Goal: Task Accomplishment & Management: Manage account settings

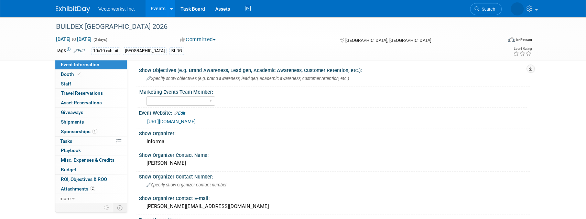
click at [158, 10] on link "Events" at bounding box center [157, 8] width 25 height 17
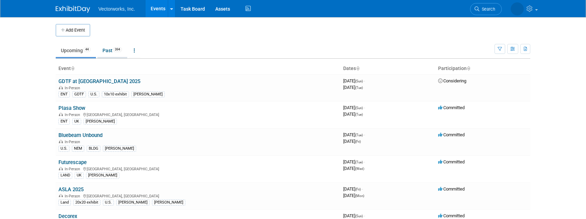
click at [109, 51] on link "Past 394" at bounding box center [112, 50] width 30 height 13
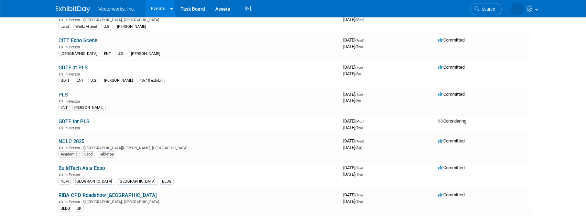
scroll to position [468, 0]
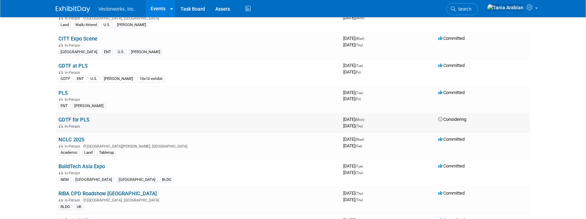
click at [64, 123] on link "GDTF for PLS" at bounding box center [73, 120] width 31 height 6
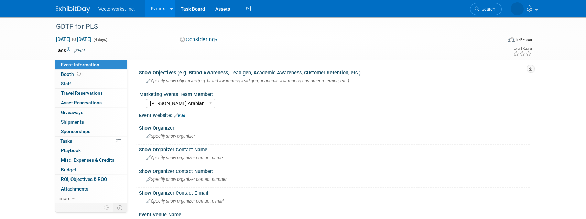
select select "Tania Arabian"
click at [72, 170] on span "Budget" at bounding box center [68, 169] width 15 height 5
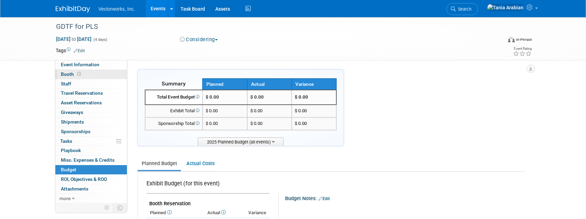
click at [63, 75] on span "Booth" at bounding box center [71, 73] width 21 height 5
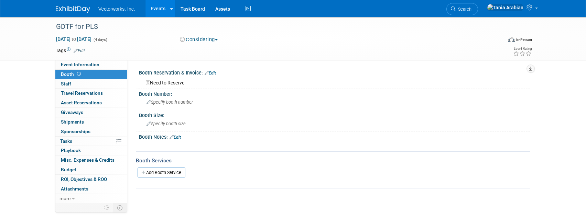
click at [212, 72] on link "Edit" at bounding box center [209, 73] width 11 height 5
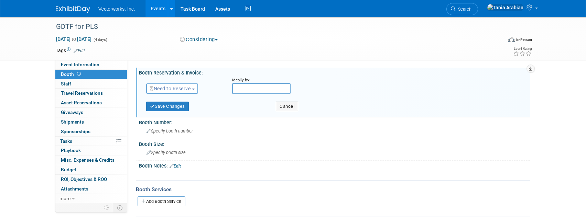
click at [185, 86] on span "Need to Reserve" at bounding box center [169, 88] width 41 height 5
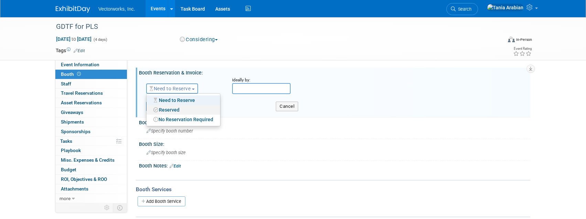
click at [176, 114] on link "Reserved" at bounding box center [183, 110] width 74 height 10
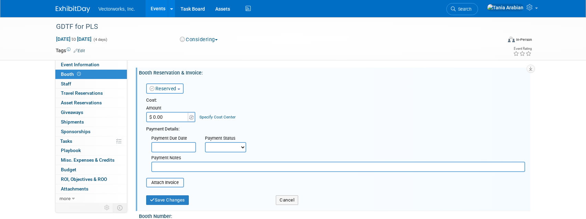
click at [170, 115] on input "$ 0.00" at bounding box center [167, 117] width 43 height 10
click at [176, 116] on input "$ 1,547.00" at bounding box center [167, 117] width 43 height 10
type input "$ 1,547.80"
click at [200, 92] on div "Reserved Need to Reserve Reserved No Reservation Required" at bounding box center [184, 87] width 86 height 20
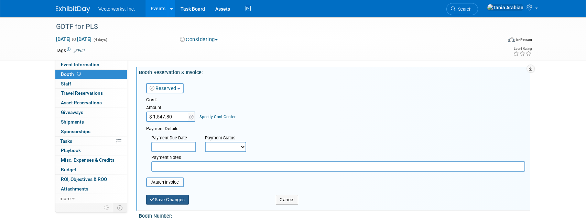
click at [163, 203] on button "Save Changes" at bounding box center [167, 200] width 43 height 10
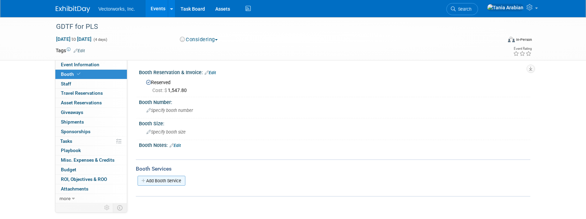
click at [159, 181] on link "Add Booth Service" at bounding box center [161, 181] width 48 height 10
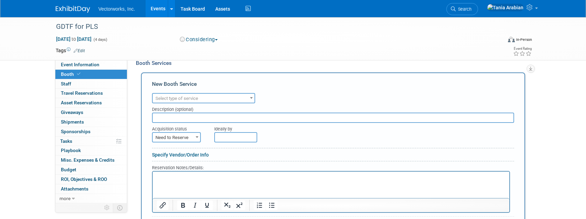
scroll to position [77, 0]
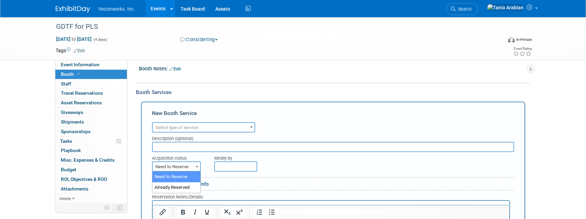
click at [167, 165] on span "Need to Reserve" at bounding box center [176, 167] width 47 height 10
select select "2"
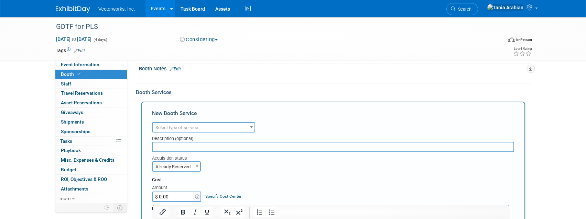
click at [167, 196] on input "$ 0.00" at bounding box center [173, 197] width 43 height 10
type input "$ 872.00"
click at [177, 130] on span "Select type of service" at bounding box center [204, 128] width 102 height 10
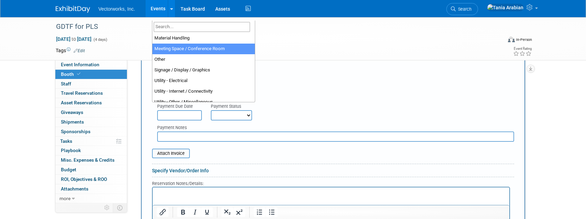
scroll to position [162, 0]
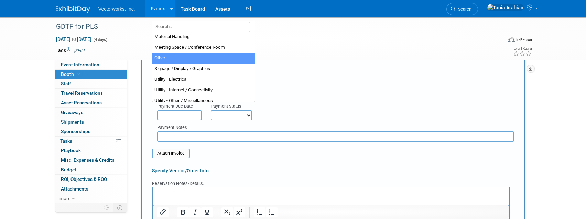
select select "1"
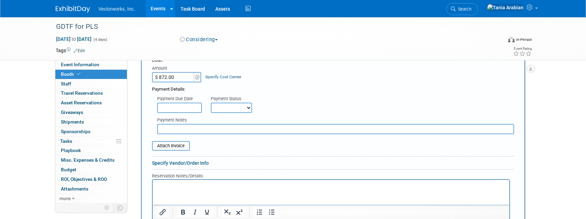
scroll to position [210, 0]
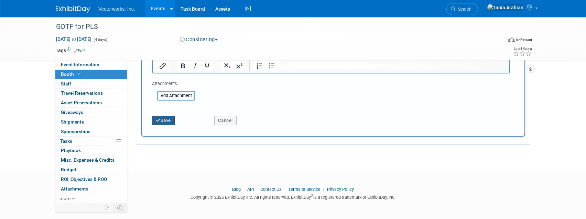
click at [166, 116] on button "Save" at bounding box center [163, 121] width 23 height 10
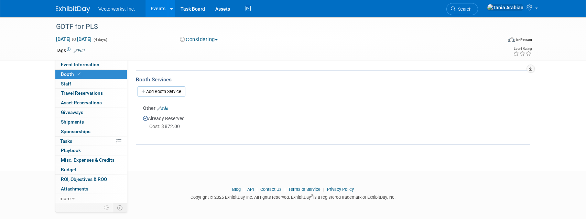
scroll to position [0, 0]
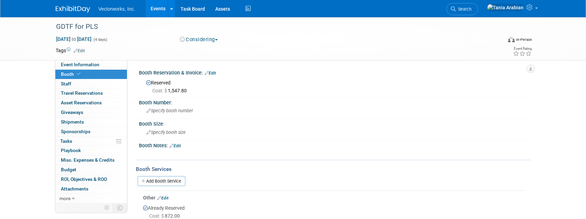
click at [32, 102] on div "GDTF for PLS Mar 24, 2025 to Mar 27, 2025 (4 days) Mar 24, 2025 to Mar 27, 2025…" at bounding box center [293, 132] width 586 height 231
